Goal: Information Seeking & Learning: Understand process/instructions

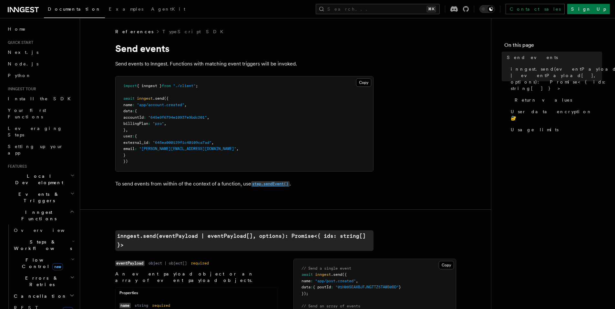
click at [276, 181] on code "step.sendEvent()" at bounding box center [270, 183] width 38 height 5
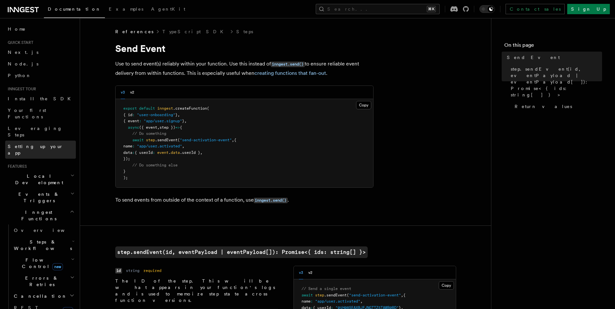
click at [41, 144] on span "Setting up your app" at bounding box center [36, 150] width 56 height 12
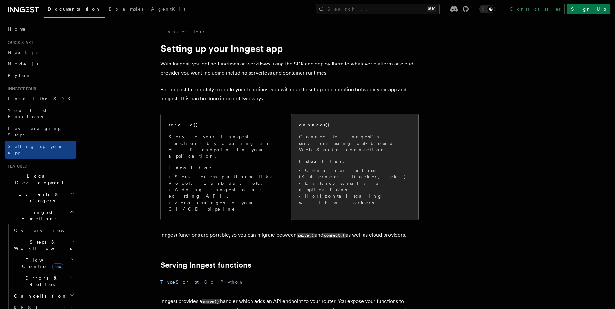
click at [333, 144] on p "Connect to Inngest's servers using out-bound WebSocket connection." at bounding box center [355, 143] width 112 height 19
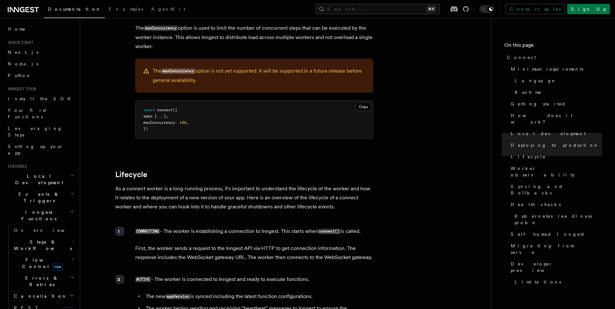
scroll to position [975, 0]
